Goal: Navigation & Orientation: Go to known website

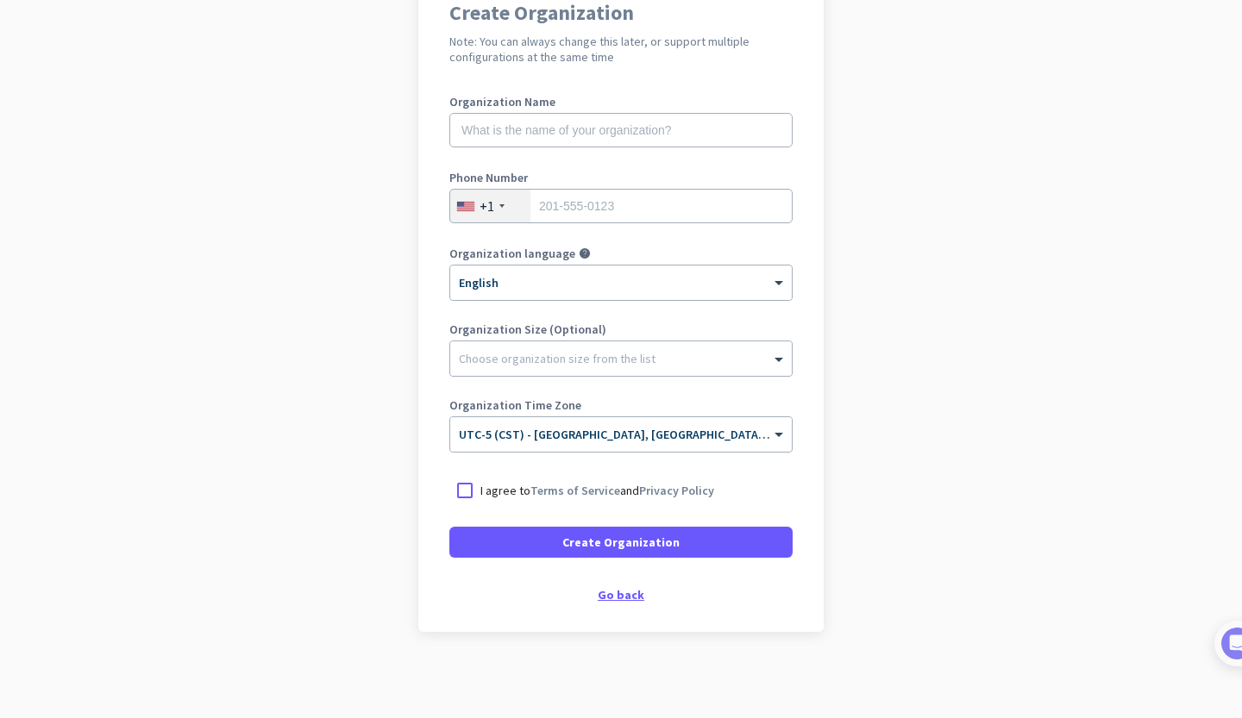
scroll to position [168, 0]
click at [611, 604] on div "Create Organization Note: You can always change this later, or support multiple…" at bounding box center [620, 302] width 405 height 661
click at [616, 589] on div "Go back" at bounding box center [620, 595] width 343 height 12
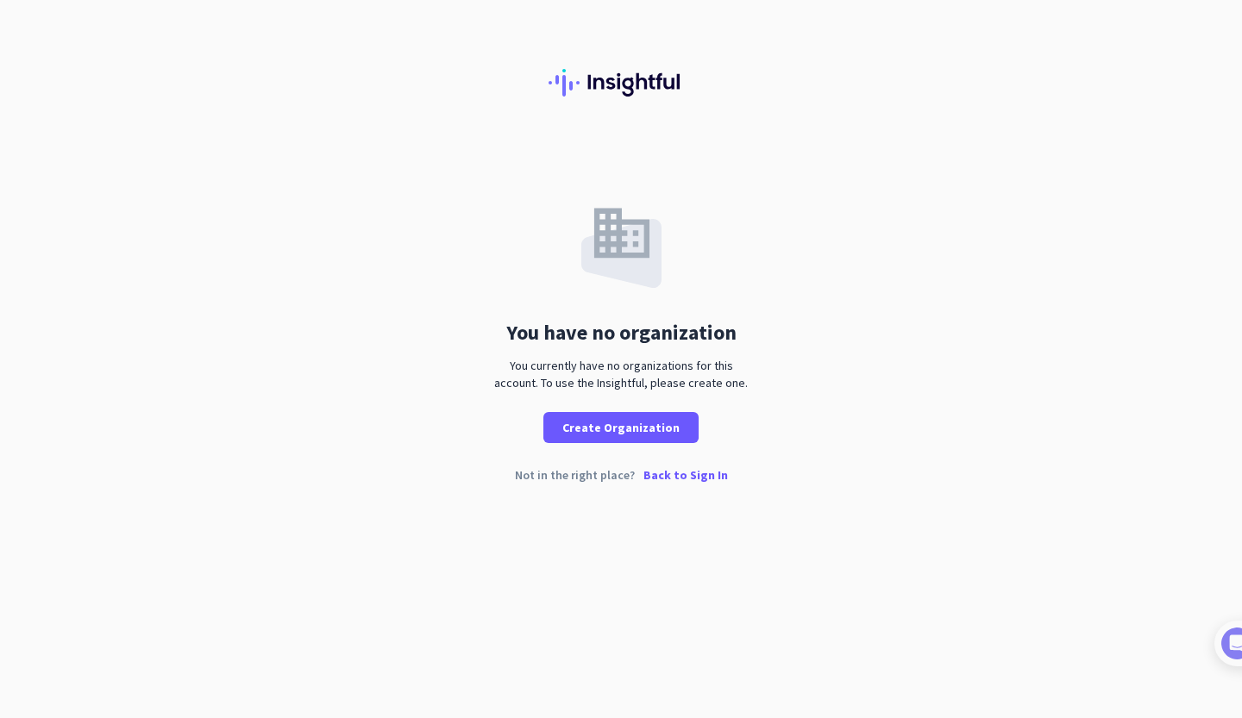
click at [617, 588] on div "You have no organization You currently have no organizations for this account. …" at bounding box center [621, 359] width 1242 height 718
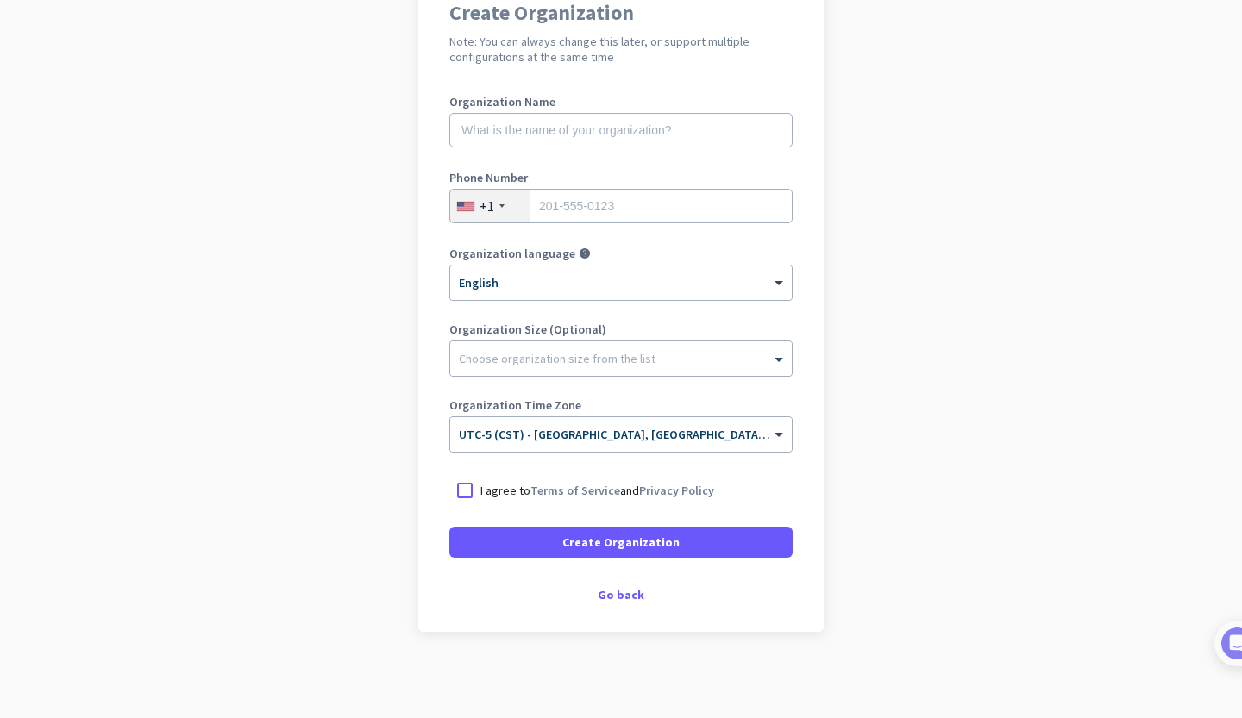
scroll to position [168, 0]
click at [606, 589] on div "Go back" at bounding box center [620, 595] width 343 height 12
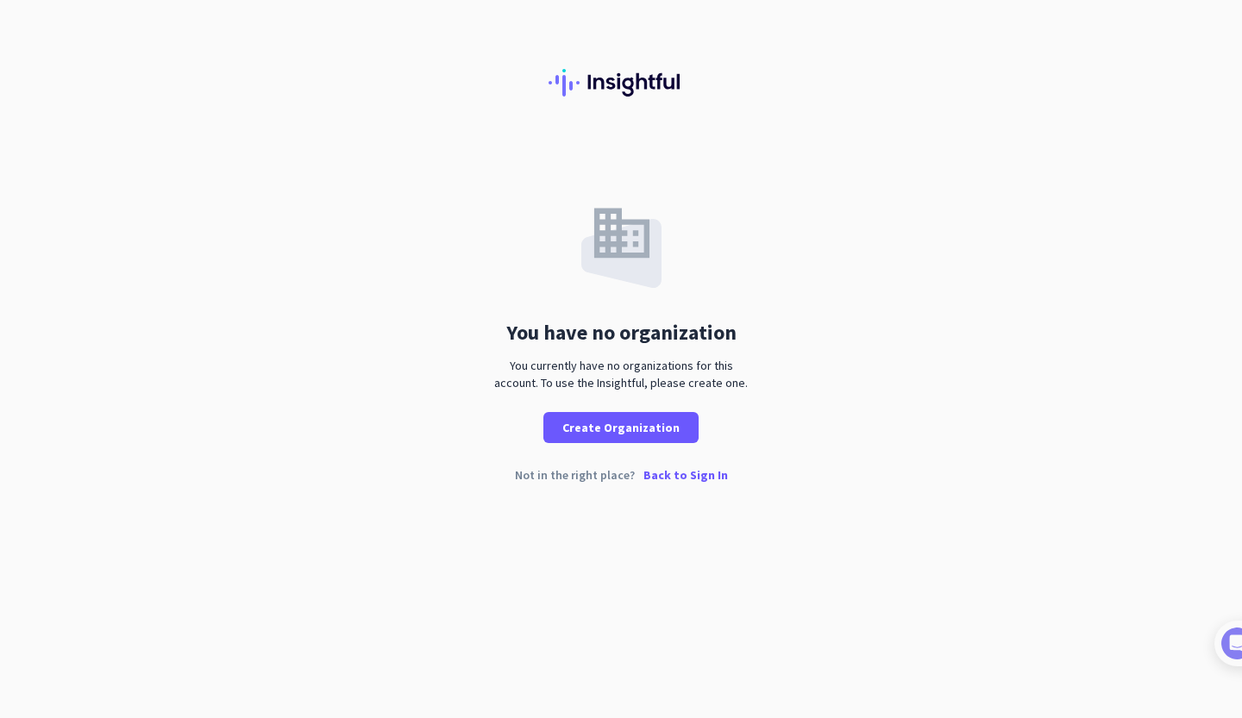
click at [665, 474] on p "Back to Sign In" at bounding box center [685, 475] width 85 height 12
